Goal: Task Accomplishment & Management: Complete application form

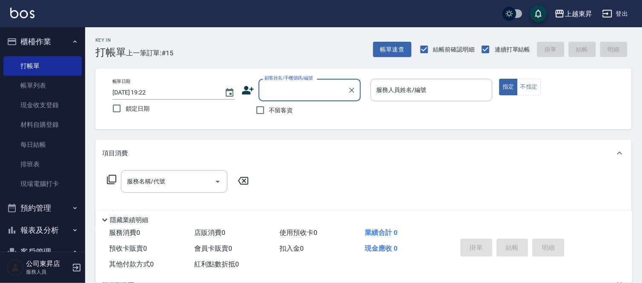
click at [275, 92] on input "顧客姓名/手機號碼/編號" at bounding box center [304, 90] width 82 height 15
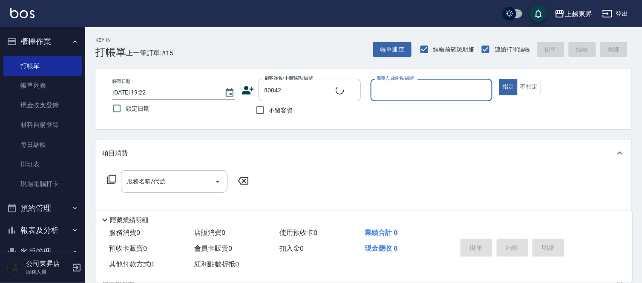
type input "[PERSON_NAME]/0955057233/80042"
type input "[PERSON_NAME]-08"
click at [158, 184] on input "服務名稱/代號" at bounding box center [168, 181] width 86 height 15
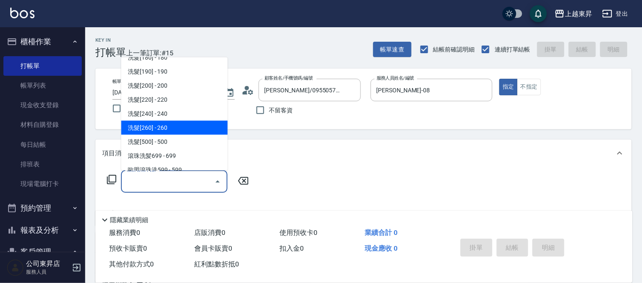
scroll to position [189, 0]
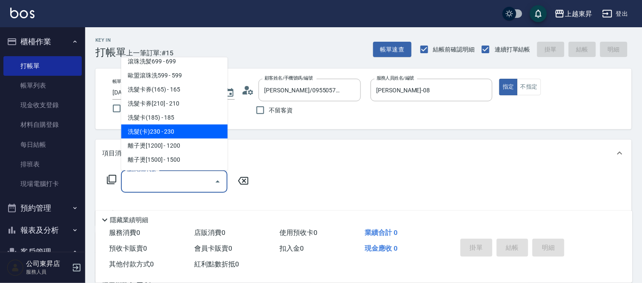
click at [184, 133] on span "洗髮(卡)230 - 230" at bounding box center [174, 132] width 107 height 14
type input "洗髮(卡)230(224)"
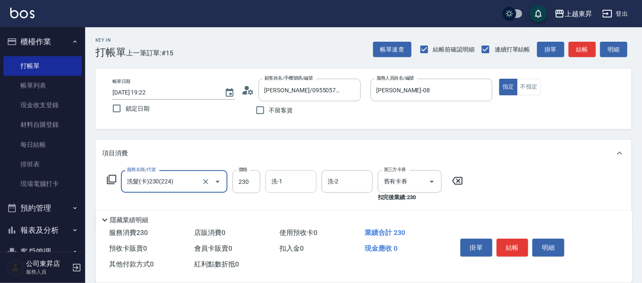
click at [293, 182] on input "洗-1" at bounding box center [290, 181] width 43 height 15
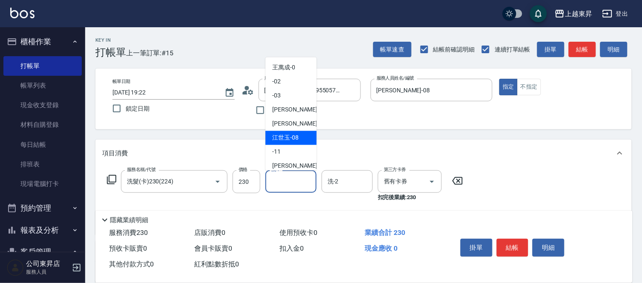
scroll to position [47, 0]
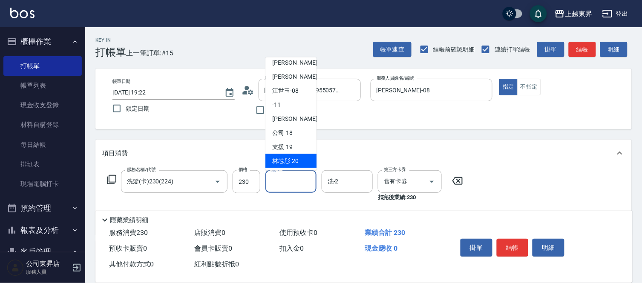
click at [287, 160] on span "林芯彤 -20" at bounding box center [285, 161] width 26 height 9
type input "林芯彤-20"
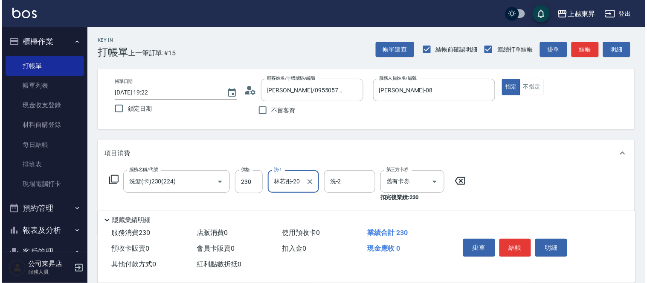
scroll to position [95, 0]
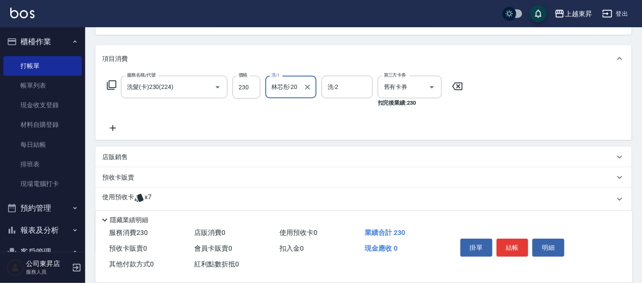
click at [110, 126] on icon at bounding box center [112, 128] width 21 height 10
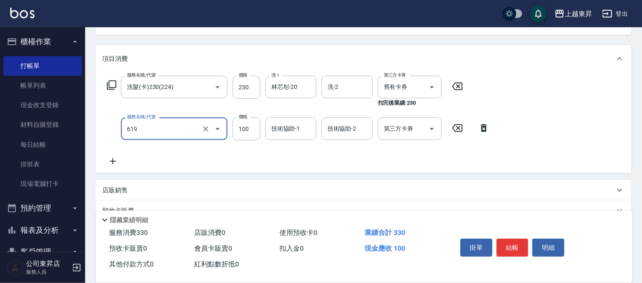
type input "煥彩.玻酸.晶膜.水療(619)"
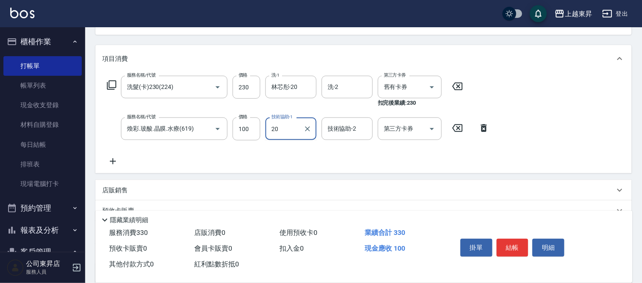
type input "林芯彤-20"
click at [516, 249] on button "結帳" at bounding box center [513, 248] width 32 height 18
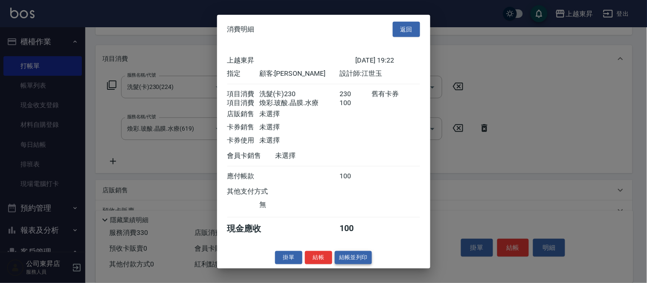
click at [362, 260] on button "結帳並列印" at bounding box center [353, 257] width 37 height 13
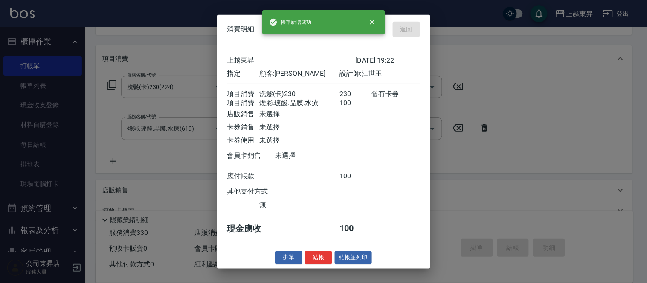
type input "2025/09/23 19:56"
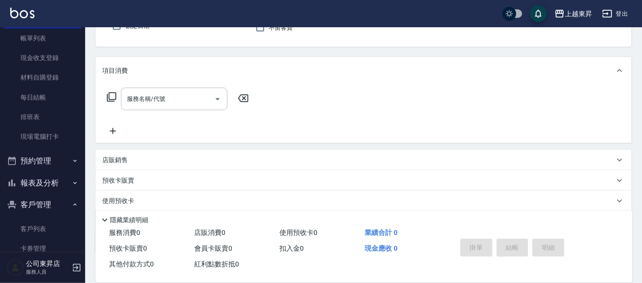
scroll to position [108, 0]
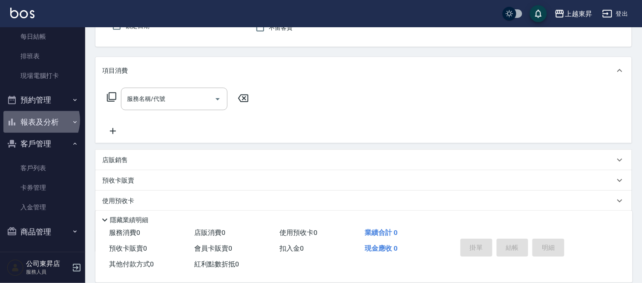
click at [38, 120] on button "報表及分析" at bounding box center [42, 122] width 78 height 22
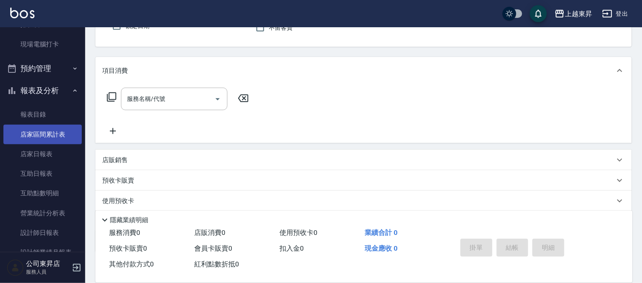
scroll to position [203, 0]
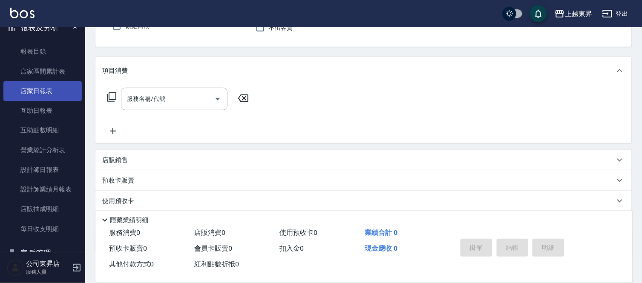
click at [23, 91] on link "店家日報表" at bounding box center [42, 91] width 78 height 20
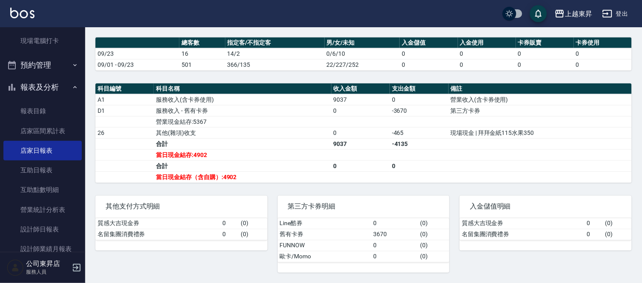
scroll to position [61, 0]
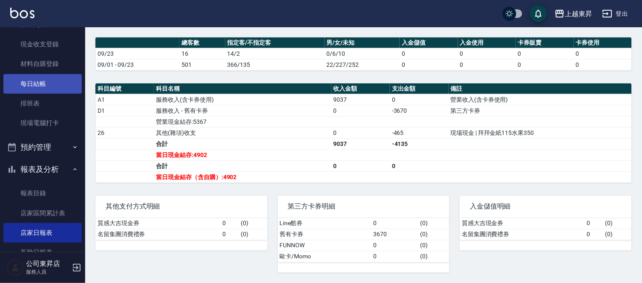
click at [39, 79] on link "每日結帳" at bounding box center [42, 84] width 78 height 20
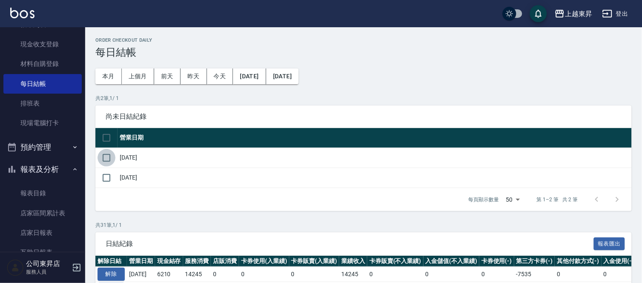
click at [105, 156] on input "checkbox" at bounding box center [107, 158] width 18 height 18
checkbox input "true"
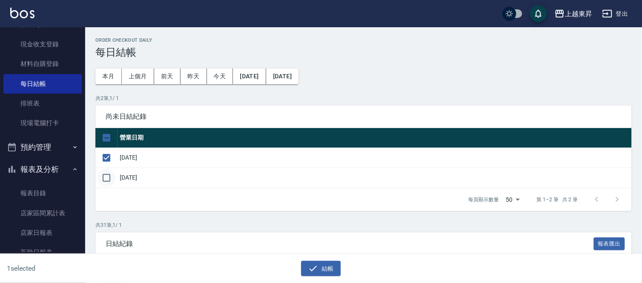
click at [104, 180] on input "checkbox" at bounding box center [107, 178] width 18 height 18
checkbox input "true"
click at [331, 265] on button "結帳" at bounding box center [321, 269] width 40 height 16
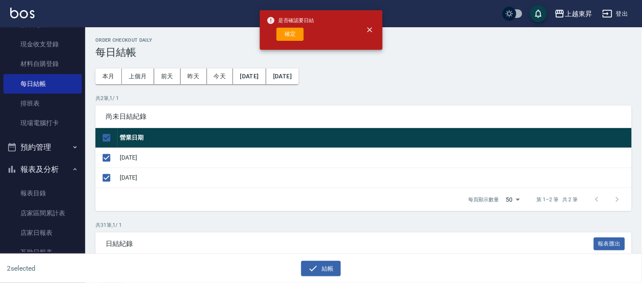
click at [287, 31] on button "確定" at bounding box center [290, 34] width 27 height 13
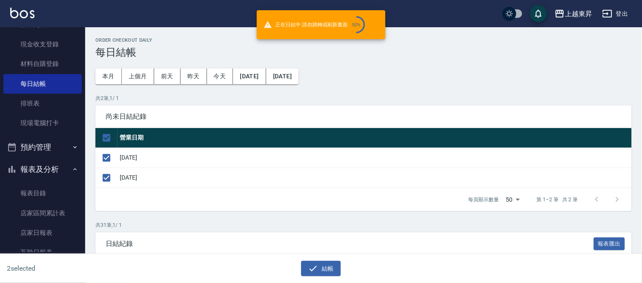
checkbox input "false"
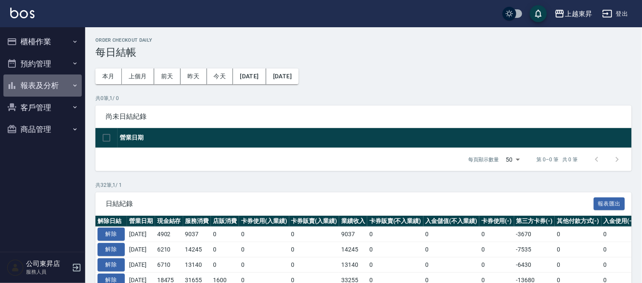
click at [24, 88] on button "報表及分析" at bounding box center [42, 86] width 78 height 22
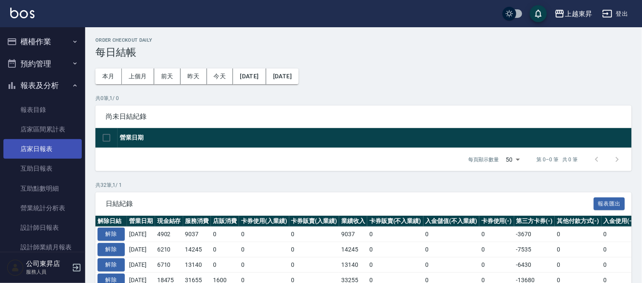
click at [19, 148] on link "店家日報表" at bounding box center [42, 149] width 78 height 20
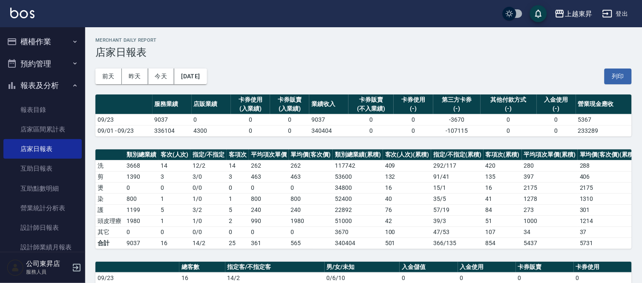
click at [618, 76] on button "列印" at bounding box center [618, 77] width 27 height 16
click at [35, 169] on link "互助日報表" at bounding box center [42, 169] width 78 height 20
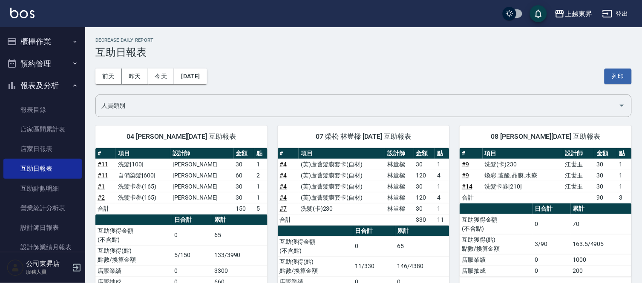
drag, startPoint x: 620, startPoint y: 73, endPoint x: 506, endPoint y: 245, distance: 206.5
click at [620, 73] on button "列印" at bounding box center [618, 77] width 27 height 16
click at [44, 226] on link "設計師日報表" at bounding box center [42, 228] width 78 height 20
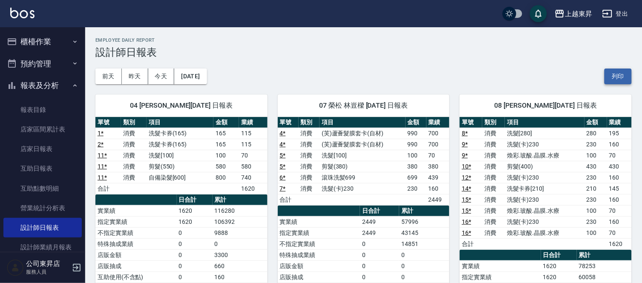
click at [616, 78] on button "列印" at bounding box center [618, 77] width 27 height 16
click at [47, 155] on link "店家日報表" at bounding box center [42, 149] width 78 height 20
